Goal: Task Accomplishment & Management: Complete application form

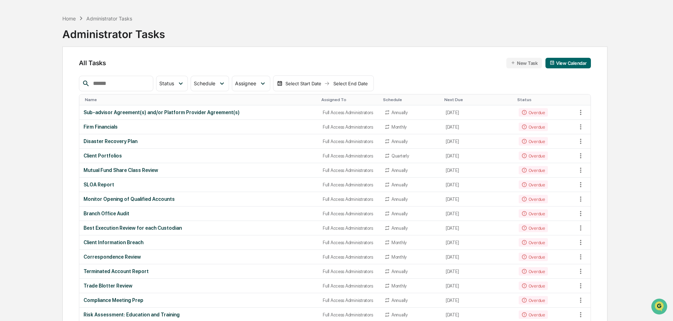
scroll to position [60, 0]
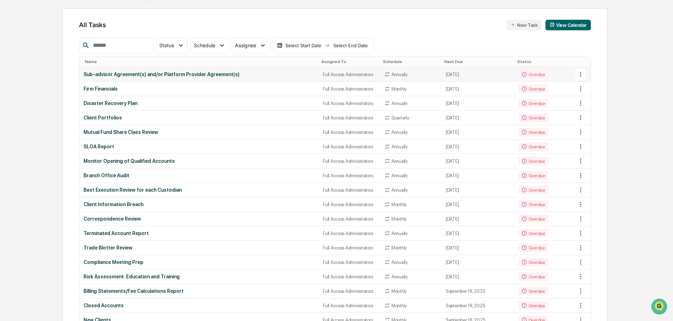
click at [179, 78] on td "Sub-advisor Agreement(s) and/or Platform Provider Agreement(s)" at bounding box center [198, 74] width 239 height 14
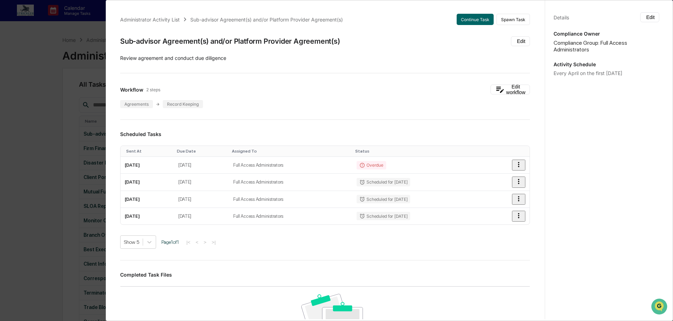
scroll to position [0, 0]
drag, startPoint x: 23, startPoint y: 71, endPoint x: 102, endPoint y: 62, distance: 79.7
click at [25, 70] on div "Administrator Activity List Sub-advisor Agreement(s) and/or Platform Provider A…" at bounding box center [336, 160] width 673 height 321
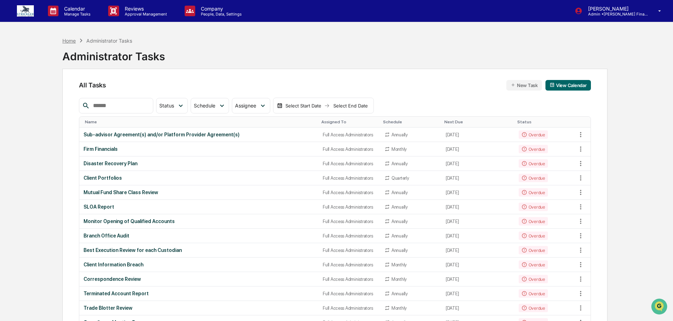
click at [70, 39] on div "Home" at bounding box center [68, 41] width 13 height 6
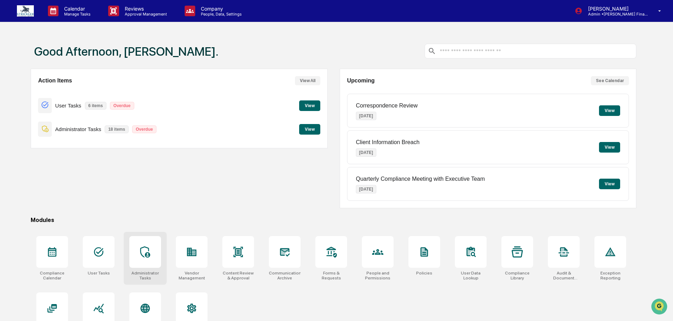
click at [149, 248] on icon at bounding box center [144, 251] width 11 height 11
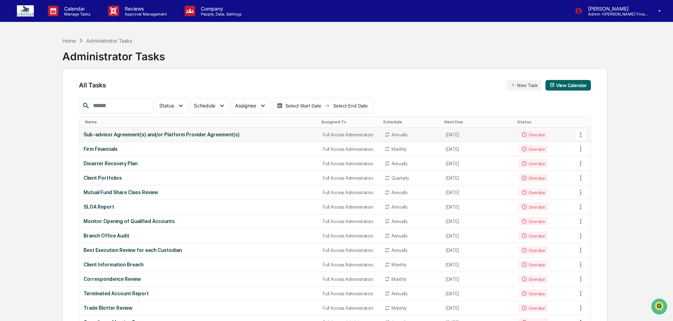
click at [121, 136] on div "Sub-advisor Agreement(s) and/or Platform Provider Agreement(s)" at bounding box center [198, 135] width 231 height 6
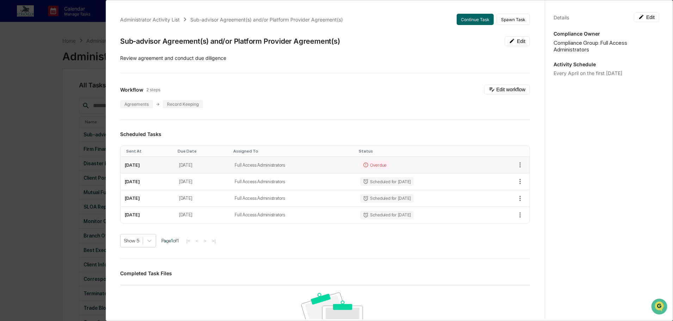
click at [289, 166] on td "Full Access Administrators" at bounding box center [292, 165] width 125 height 17
click at [199, 163] on td "April 10, 2025" at bounding box center [203, 165] width 56 height 17
click at [480, 23] on button "Continue Task" at bounding box center [475, 19] width 37 height 11
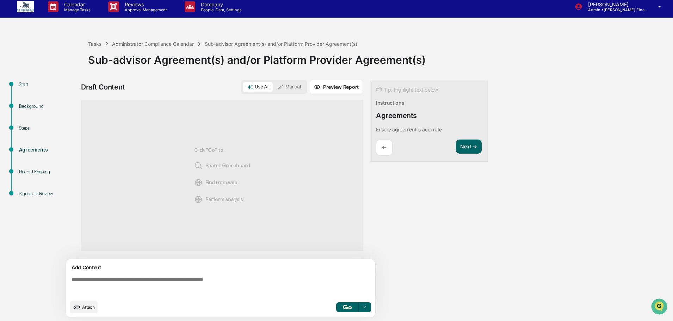
scroll to position [5, 0]
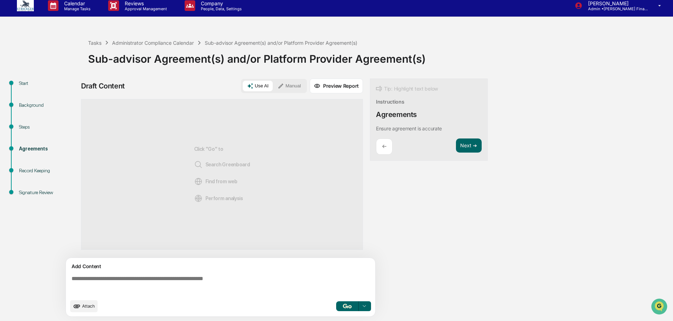
click at [293, 82] on button "Manual" at bounding box center [289, 86] width 32 height 11
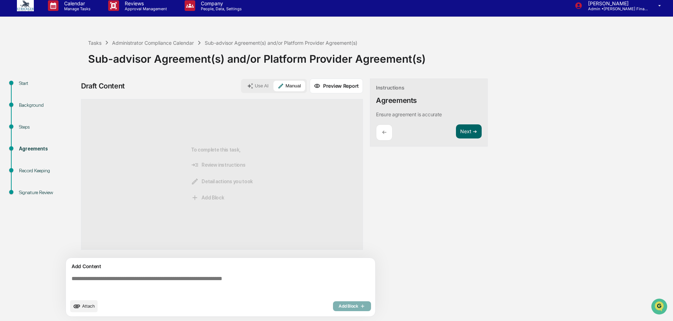
click at [160, 279] on textarea at bounding box center [222, 285] width 306 height 25
paste textarea "**********"
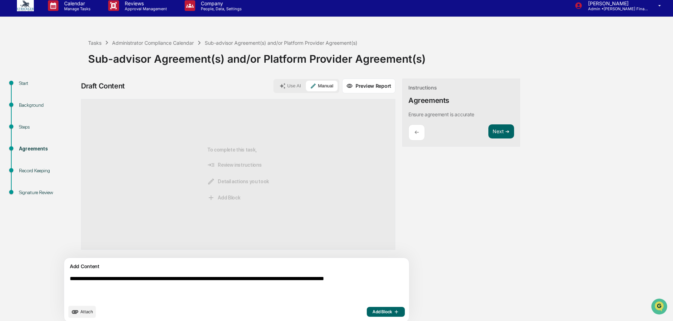
type textarea "**********"
click at [372, 314] on span "Add Block" at bounding box center [385, 312] width 27 height 6
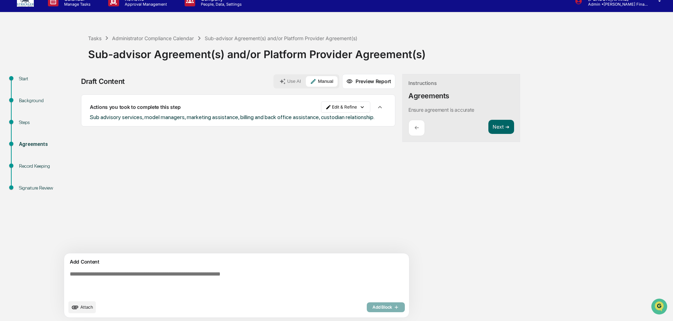
scroll to position [11, 0]
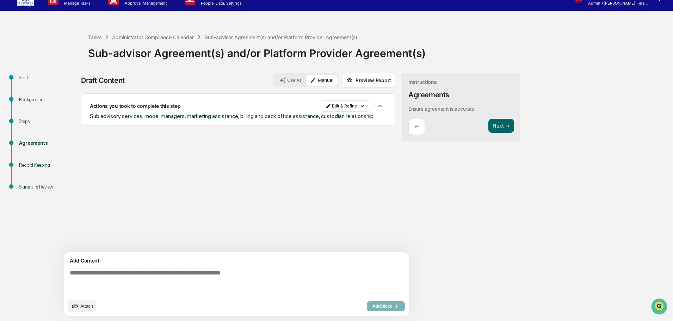
click at [81, 305] on button "Attach" at bounding box center [81, 306] width 27 height 12
click at [84, 305] on span "Attach" at bounding box center [86, 305] width 13 height 5
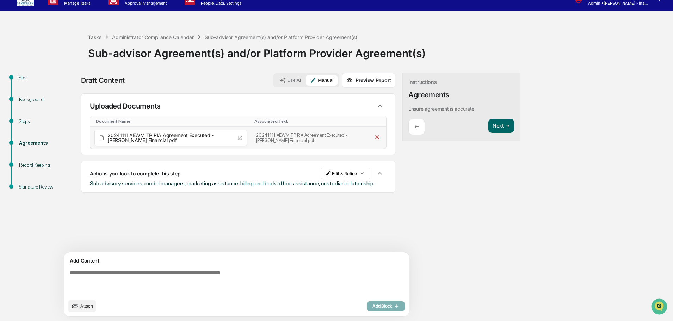
click at [374, 138] on icon at bounding box center [377, 137] width 7 height 7
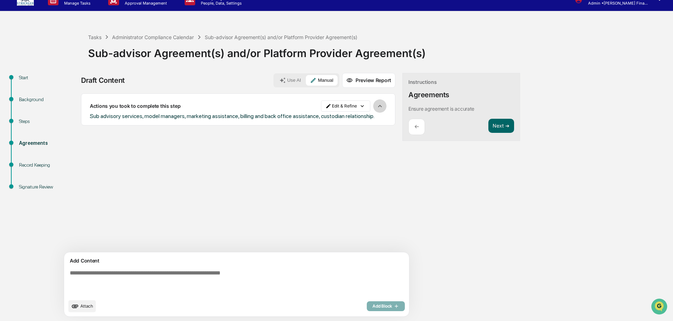
click at [376, 104] on icon "button" at bounding box center [380, 106] width 8 height 8
click at [334, 104] on html "Calendar Manage Tasks Reviews Approval Management Company People, Data, Setting…" at bounding box center [336, 149] width 673 height 321
click at [357, 141] on html "Calendar Manage Tasks Reviews Approval Management Company People, Data, Setting…" at bounding box center [338, 149] width 676 height 321
click at [85, 308] on span "Attach" at bounding box center [86, 305] width 13 height 5
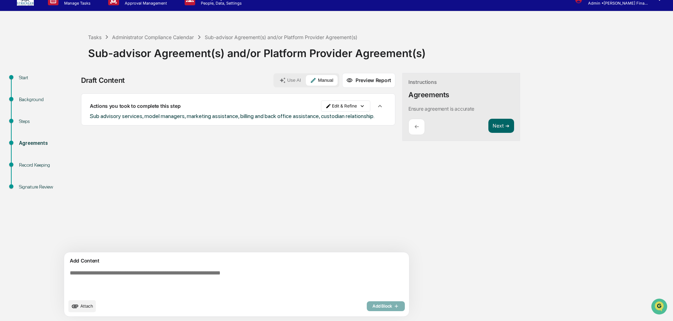
click at [100, 299] on div "Add Content Attach Add Block" at bounding box center [236, 284] width 345 height 64
click at [95, 306] on button "Attach" at bounding box center [81, 306] width 27 height 12
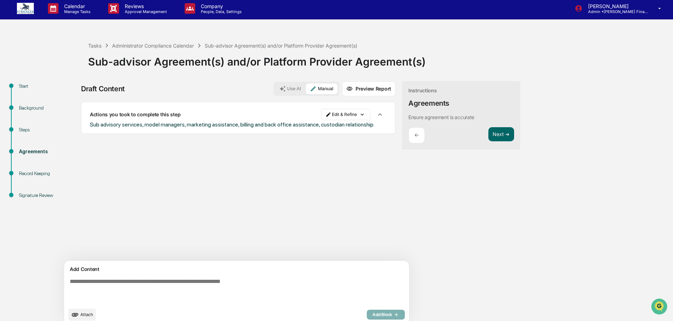
scroll to position [0, 0]
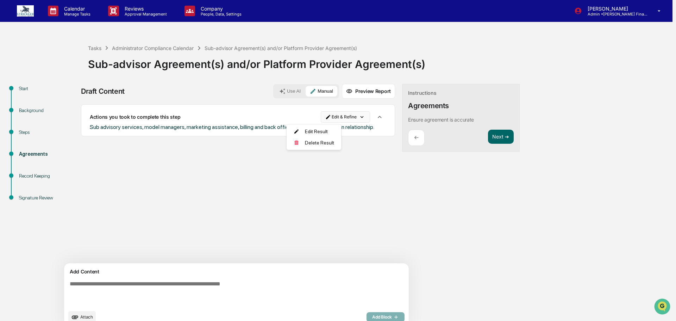
click at [327, 117] on html "Calendar Manage Tasks Reviews Approval Management Company People, Data, Setting…" at bounding box center [338, 160] width 676 height 321
click at [325, 129] on div "Edit Result" at bounding box center [314, 131] width 52 height 11
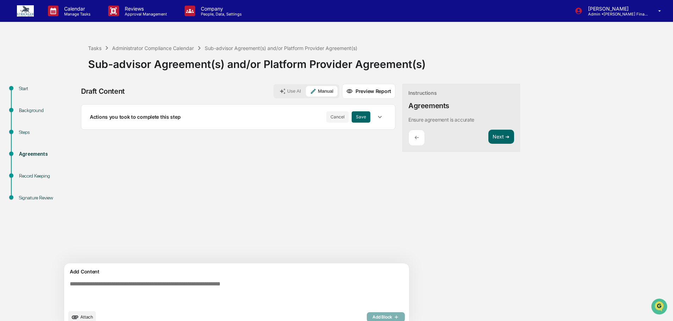
click at [373, 113] on button "button" at bounding box center [379, 116] width 13 height 13
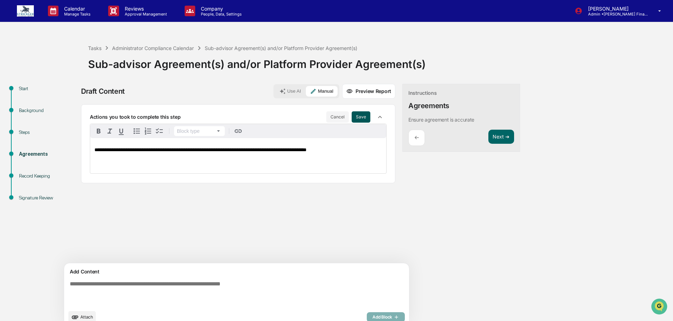
click at [352, 117] on button "Save" at bounding box center [361, 116] width 19 height 11
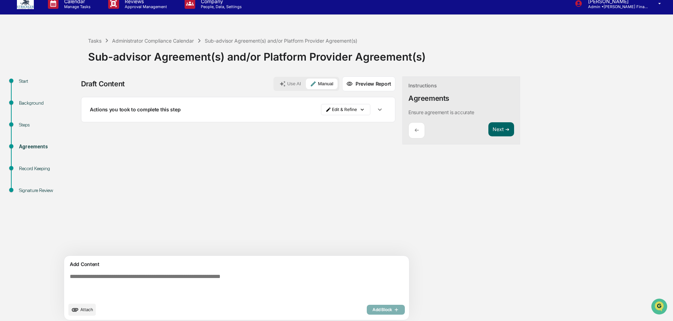
scroll to position [11, 0]
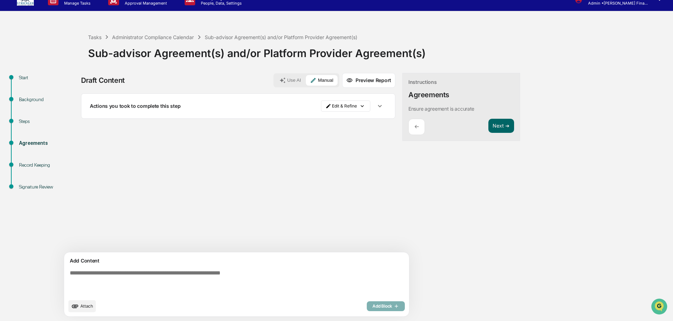
click at [143, 289] on textarea at bounding box center [220, 282] width 306 height 31
click at [76, 308] on icon "upload document" at bounding box center [75, 306] width 8 height 8
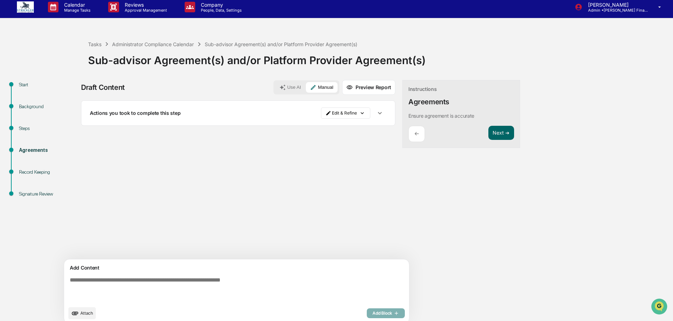
scroll to position [0, 0]
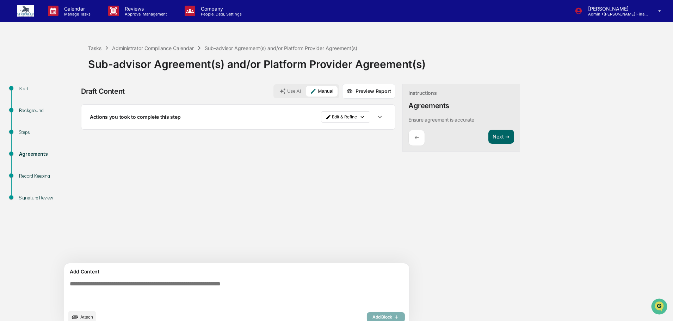
click at [22, 12] on img at bounding box center [25, 10] width 17 height 11
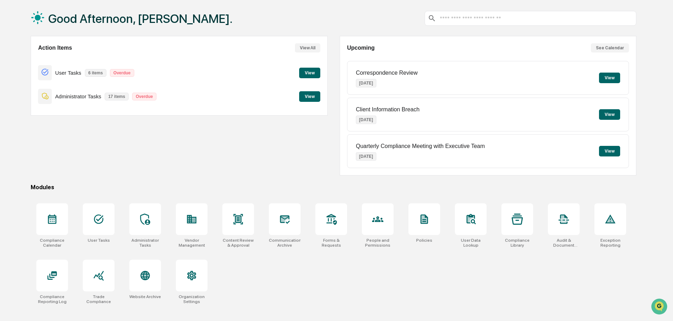
scroll to position [33, 0]
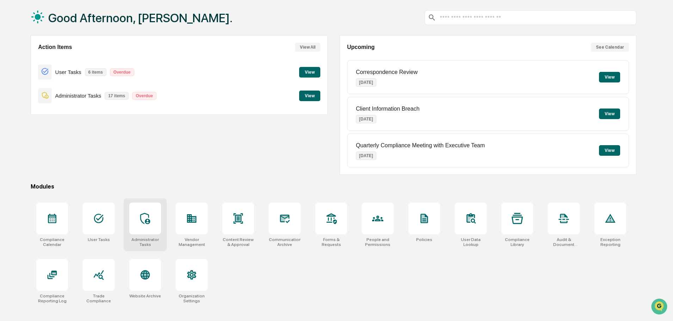
click at [149, 238] on div "Administrator Tasks" at bounding box center [145, 242] width 32 height 10
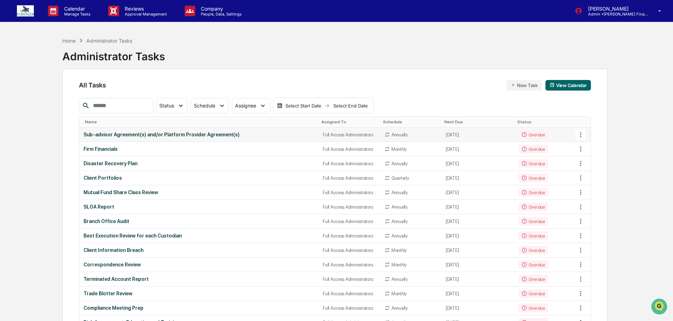
click at [186, 132] on div "Sub-advisor Agreement(s) and/or Platform Provider Agreement(s)" at bounding box center [198, 135] width 231 height 6
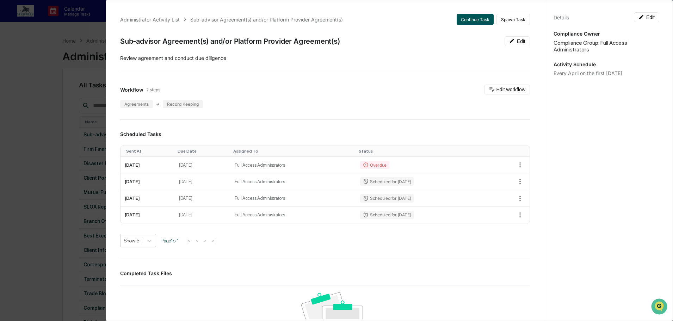
click at [471, 21] on button "Continue Task" at bounding box center [475, 19] width 37 height 11
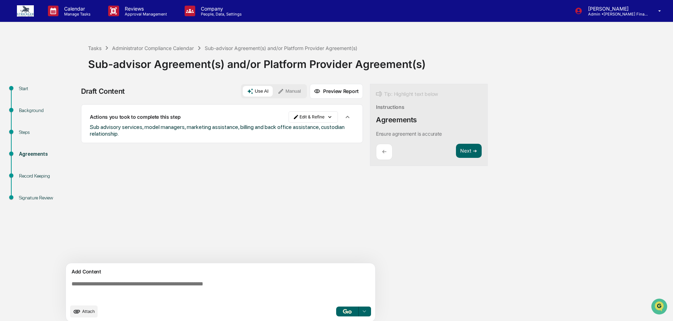
scroll to position [5, 0]
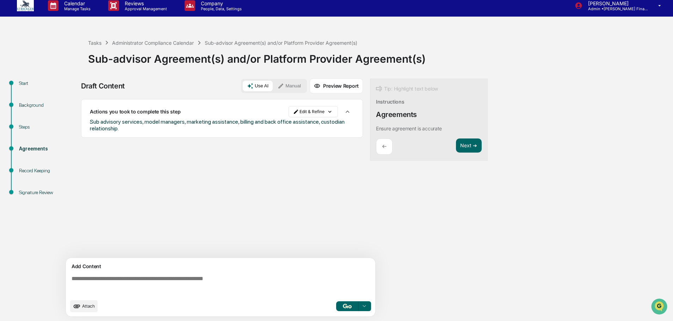
click at [303, 83] on button "Manual" at bounding box center [289, 86] width 32 height 11
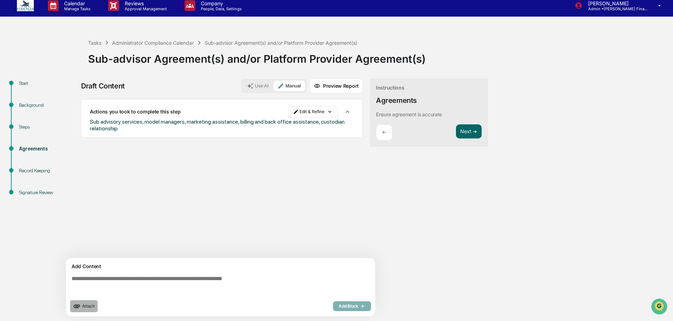
click at [85, 306] on span "Attach" at bounding box center [88, 305] width 13 height 5
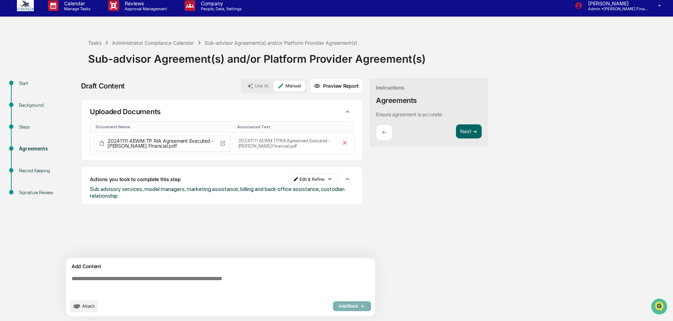
click at [482, 132] on div "Instructions Agreements Ensure agreement is accurate ← Next ➔" at bounding box center [429, 113] width 118 height 68
click at [466, 136] on button "Next ➔" at bounding box center [469, 131] width 26 height 14
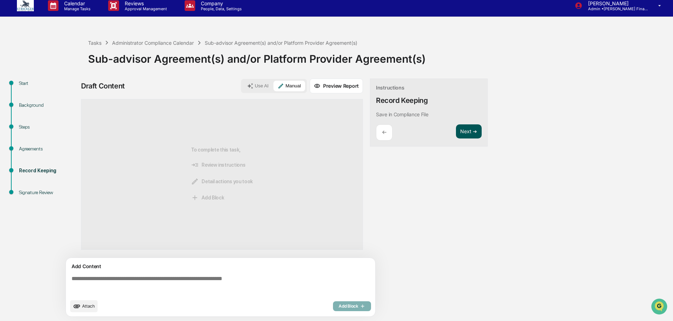
click at [461, 130] on button "Next ➔" at bounding box center [469, 131] width 26 height 14
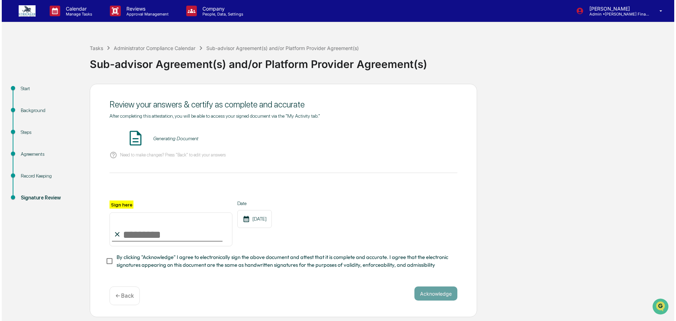
scroll to position [0, 0]
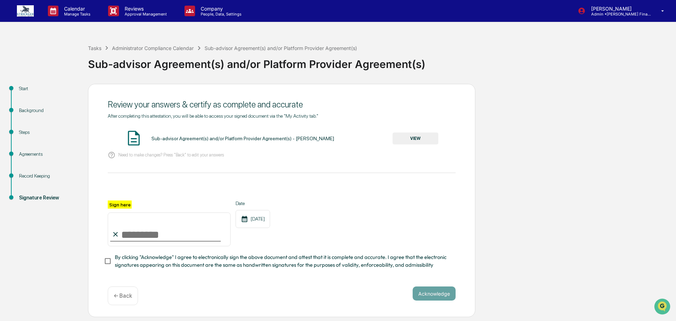
click at [129, 233] on input "Sign here" at bounding box center [169, 229] width 123 height 34
type input "*********"
click at [317, 217] on div "Sign here ********* Date 09/23/2025" at bounding box center [282, 223] width 348 height 46
click at [411, 139] on button "VIEW" at bounding box center [416, 138] width 46 height 12
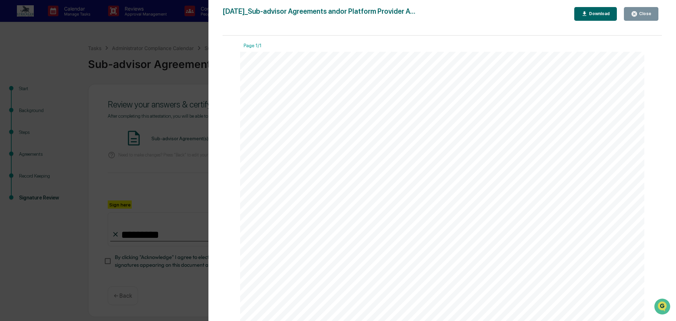
click at [646, 17] on button "Close" at bounding box center [641, 14] width 35 height 14
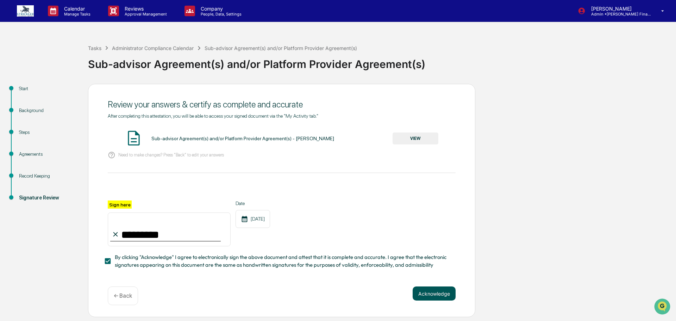
click at [448, 296] on button "Acknowledge" at bounding box center [434, 293] width 43 height 14
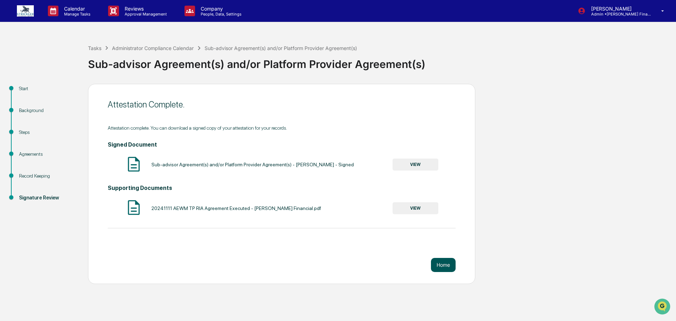
click at [453, 269] on button "Home" at bounding box center [443, 265] width 25 height 14
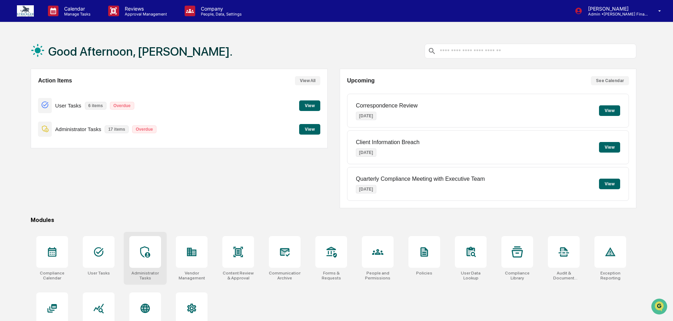
click at [150, 258] on div at bounding box center [145, 252] width 32 height 32
